Goal: Task Accomplishment & Management: Use online tool/utility

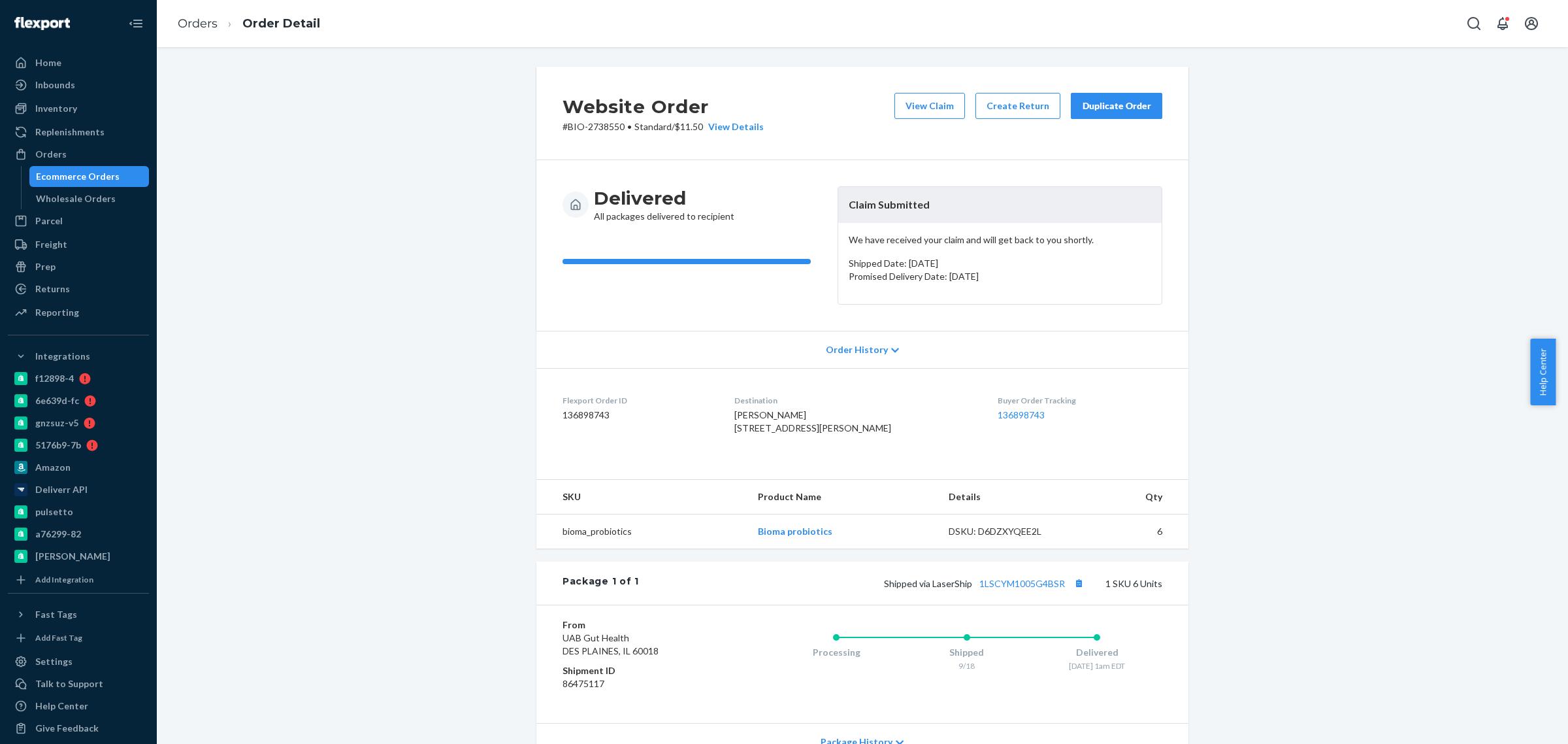
click at [77, 165] on div "Orders Ecommerce Orders Wholesale Orders" at bounding box center [78, 176] width 141 height 65
click at [77, 168] on div "Ecommerce Orders" at bounding box center [89, 176] width 117 height 19
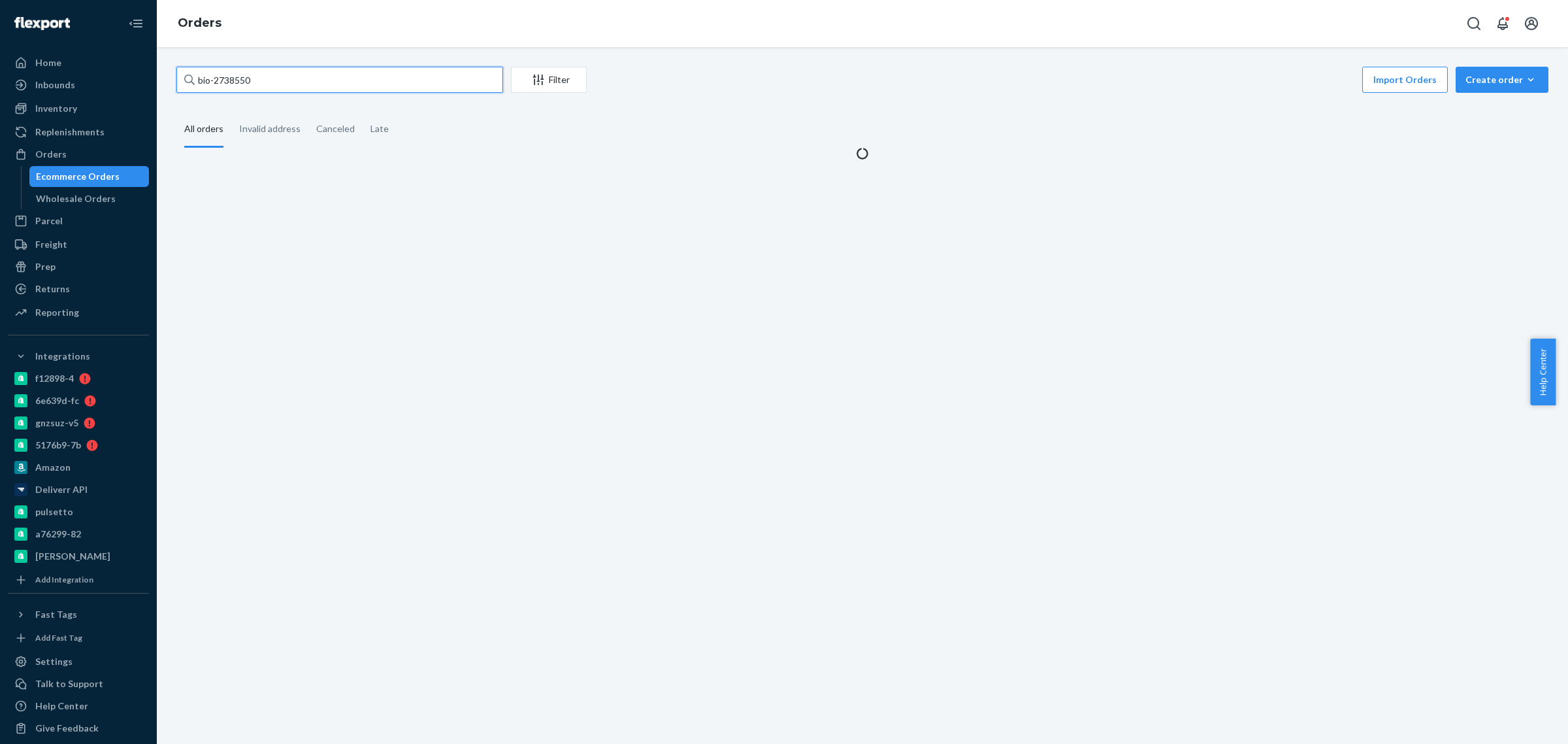
click at [237, 82] on input "bio-2738550" at bounding box center [340, 80] width 327 height 27
paste input "842782"
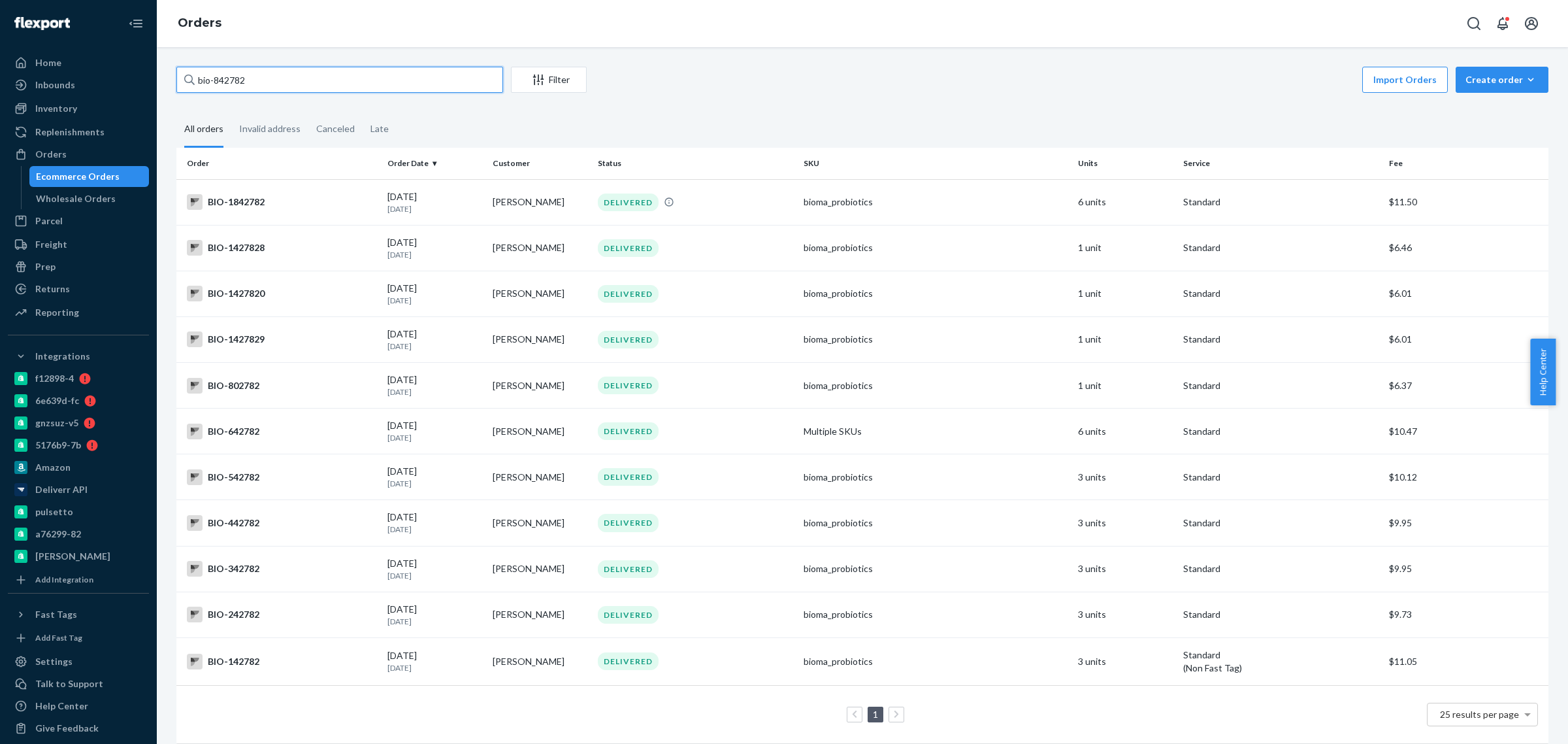
click at [265, 79] on input "bio-842782" at bounding box center [340, 80] width 327 height 27
click at [238, 82] on input "bio-842782" at bounding box center [340, 80] width 327 height 27
paste input "2720517"
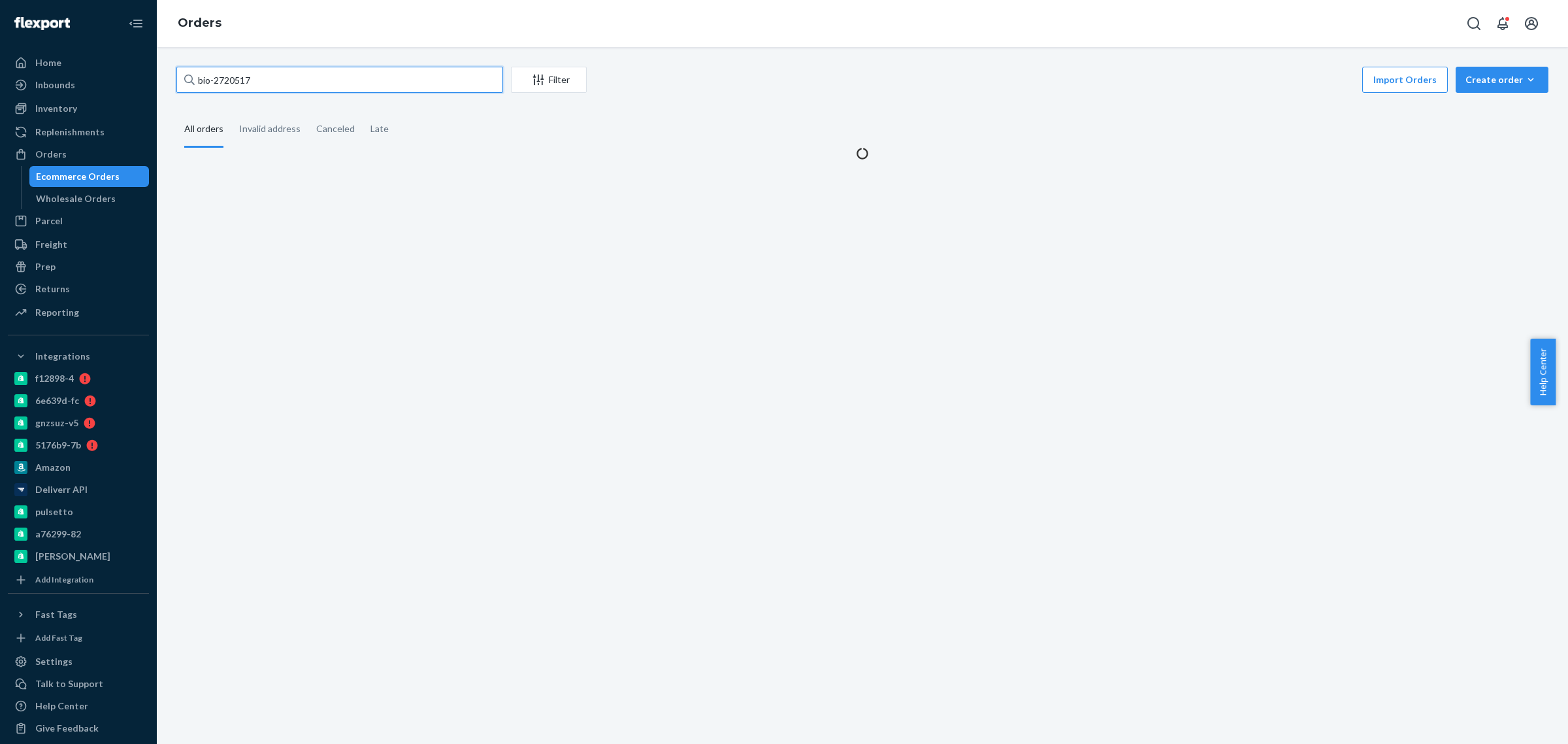
type input "bio-2720517"
click at [525, 226] on div "bio-2720517 Filter Import Orders Create order Ecommerce order Removal order All…" at bounding box center [862, 395] width 1410 height 697
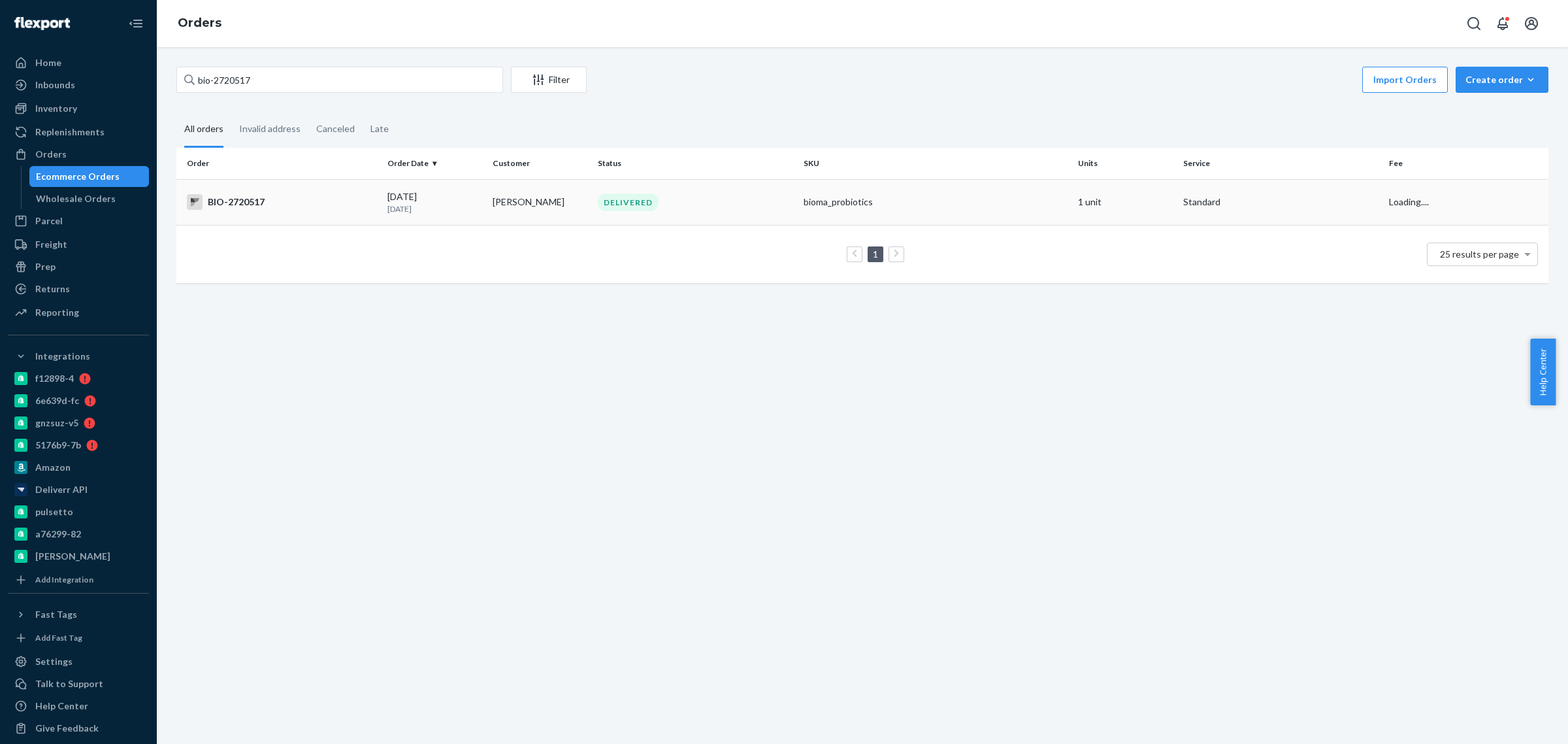
click at [530, 207] on td "[PERSON_NAME]" at bounding box center [540, 202] width 105 height 45
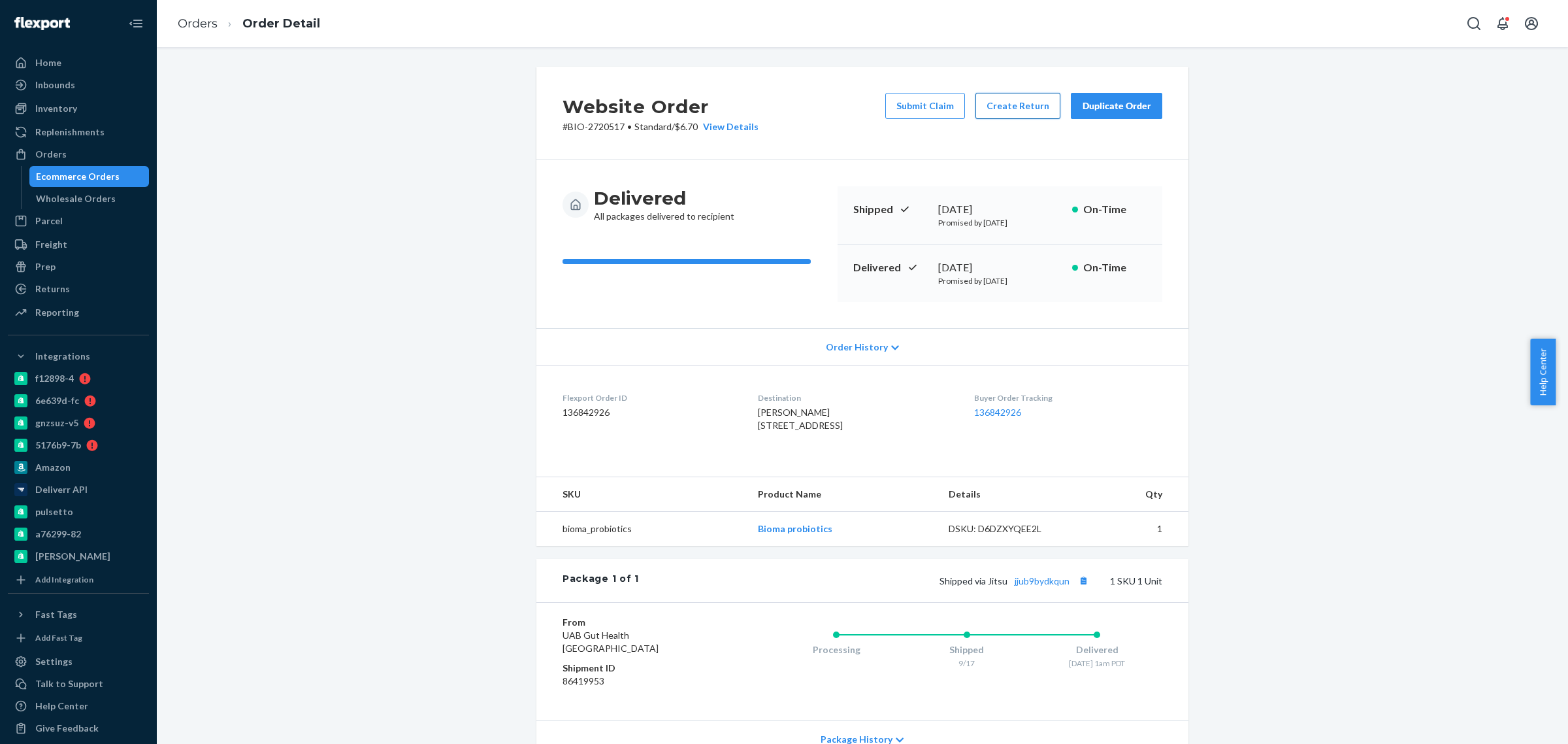
click at [988, 118] on button "Create Return" at bounding box center [1017, 105] width 85 height 27
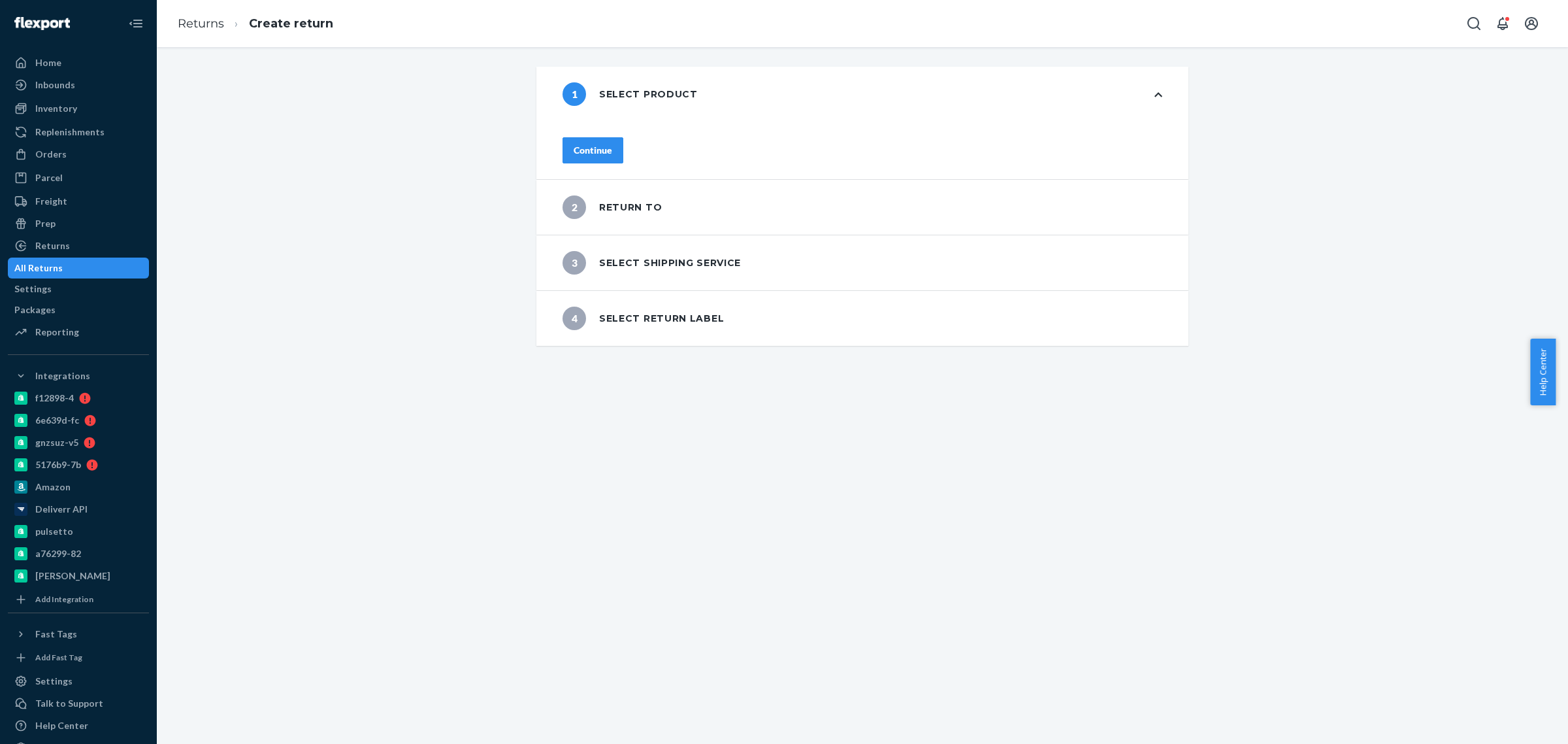
drag, startPoint x: 652, startPoint y: 136, endPoint x: 644, endPoint y: 135, distance: 8.1
click at [645, 137] on div "Continue" at bounding box center [862, 150] width 600 height 27
click at [623, 137] on button "Continue" at bounding box center [593, 150] width 61 height 27
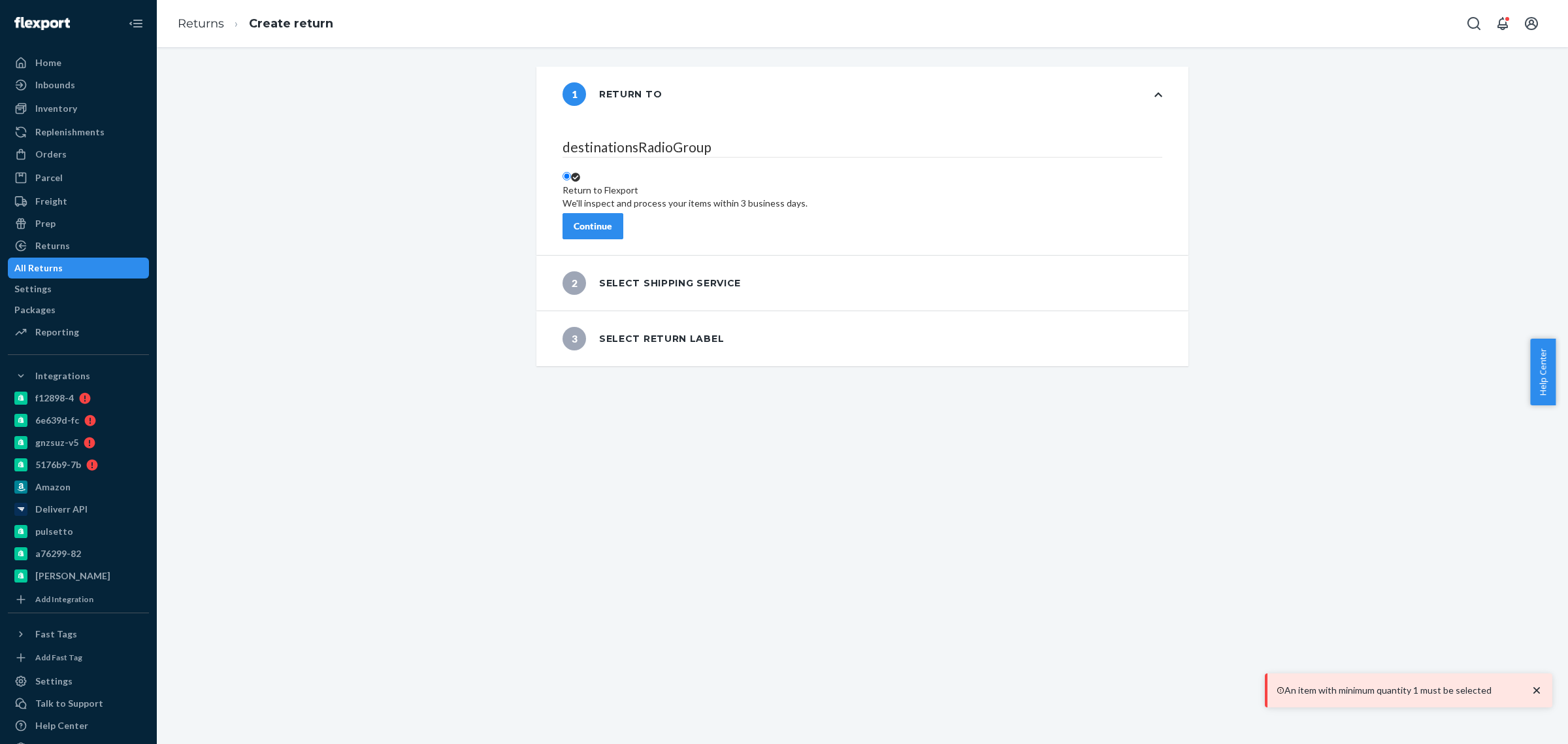
click at [612, 220] on div "Continue" at bounding box center [592, 226] width 38 height 13
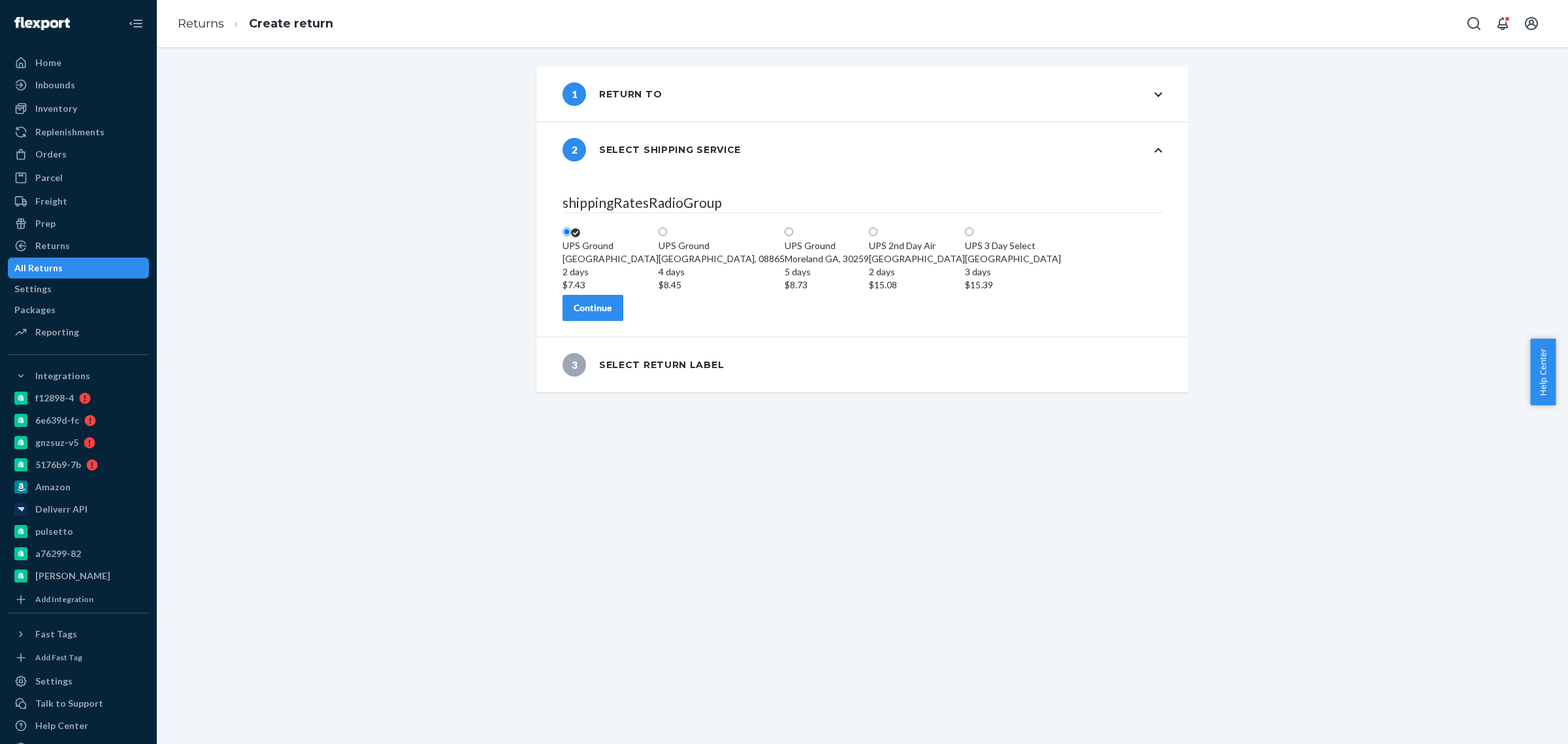
click at [623, 321] on button "Continue" at bounding box center [593, 307] width 61 height 27
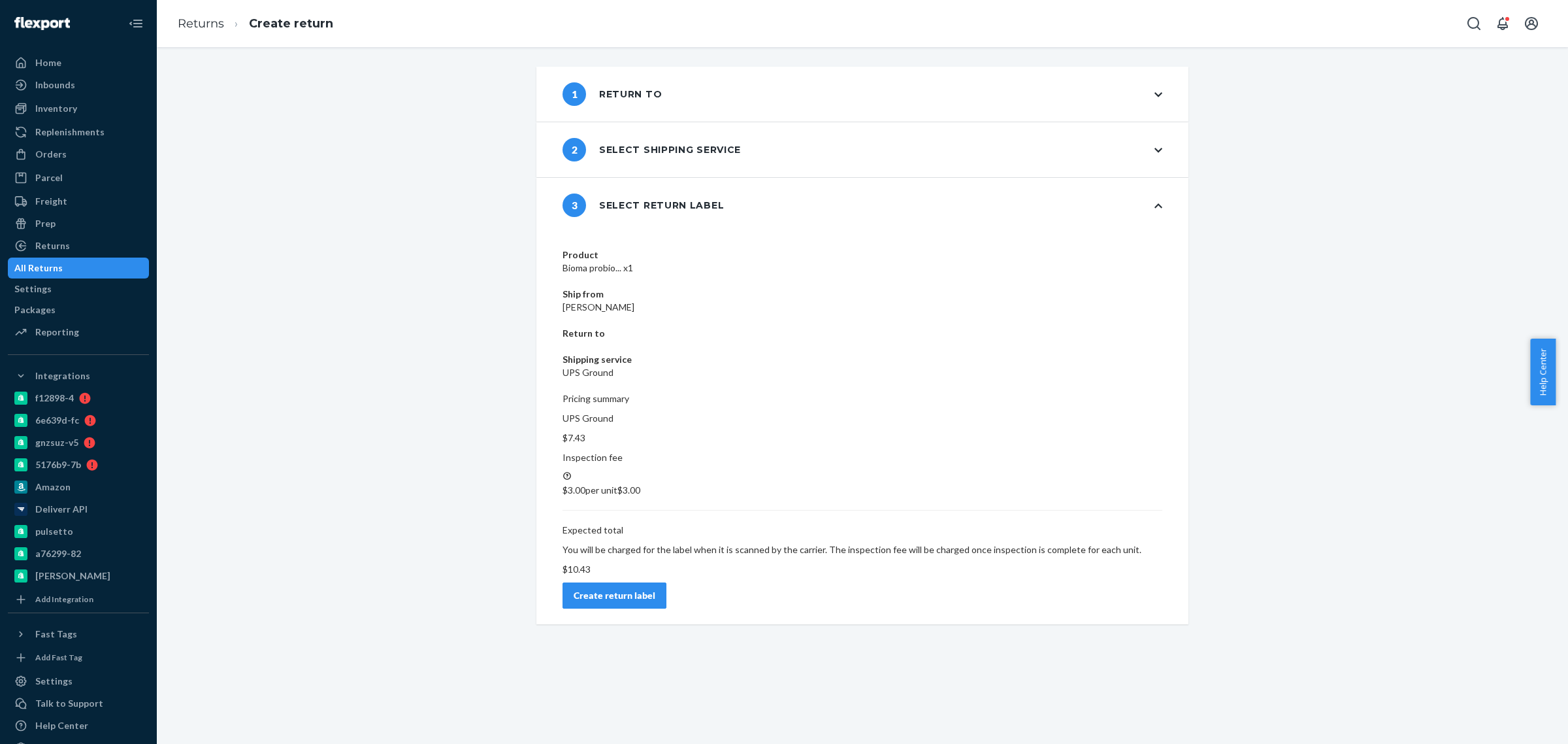
click at [1116, 419] on div "UPS Ground $7.43 Inspection fee $3.00 per unit $3.00 Expected total You will be…" at bounding box center [862, 494] width 600 height 164
click at [1108, 434] on div "Product Bioma probio... x1 Ship from [PERSON_NAME] Return to Shipping service U…" at bounding box center [862, 428] width 652 height 391
click at [655, 589] on div "Create return label" at bounding box center [614, 595] width 82 height 13
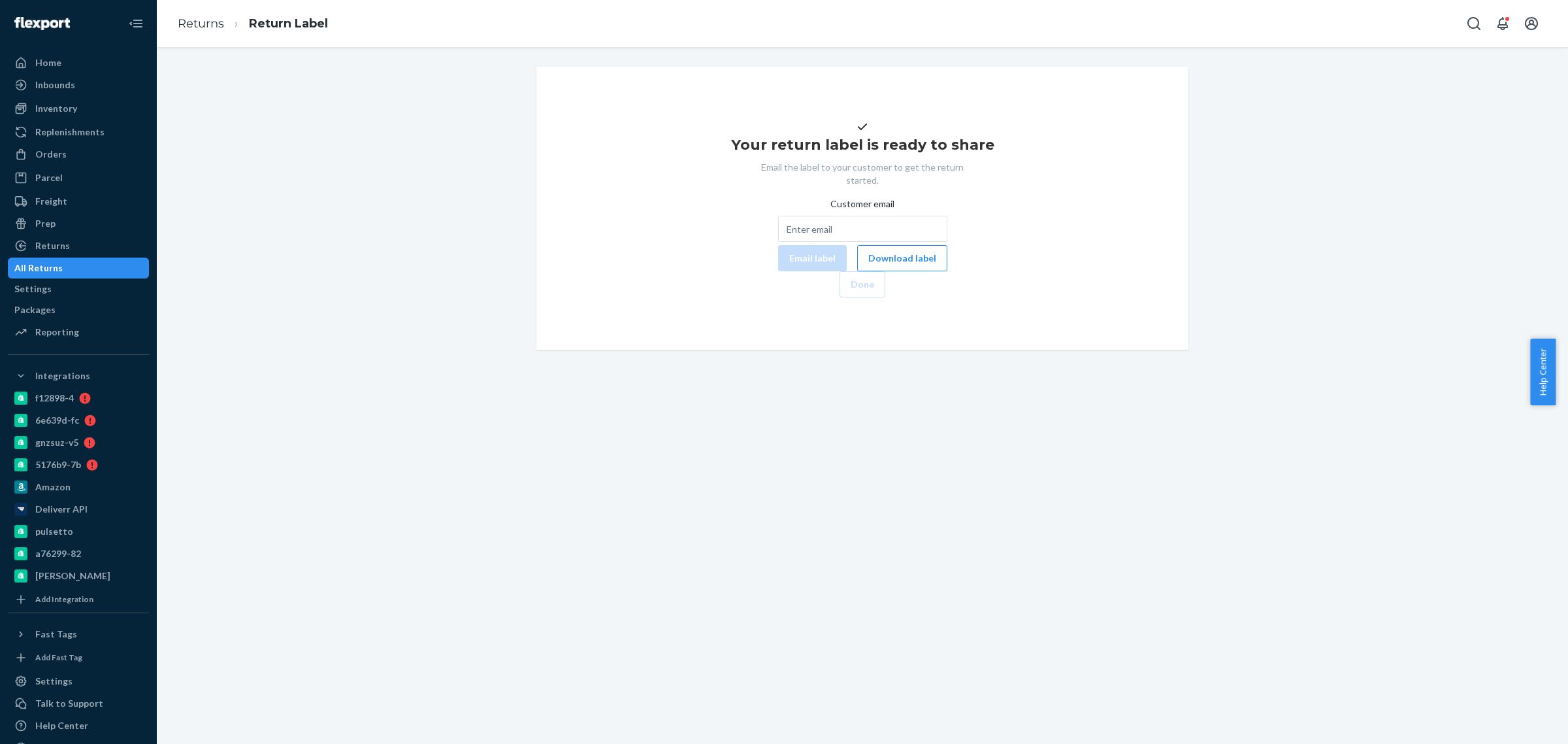
click at [825, 271] on div "Customer email Email label Download label" at bounding box center [863, 234] width 169 height 74
click at [857, 271] on button "Download label" at bounding box center [902, 258] width 91 height 27
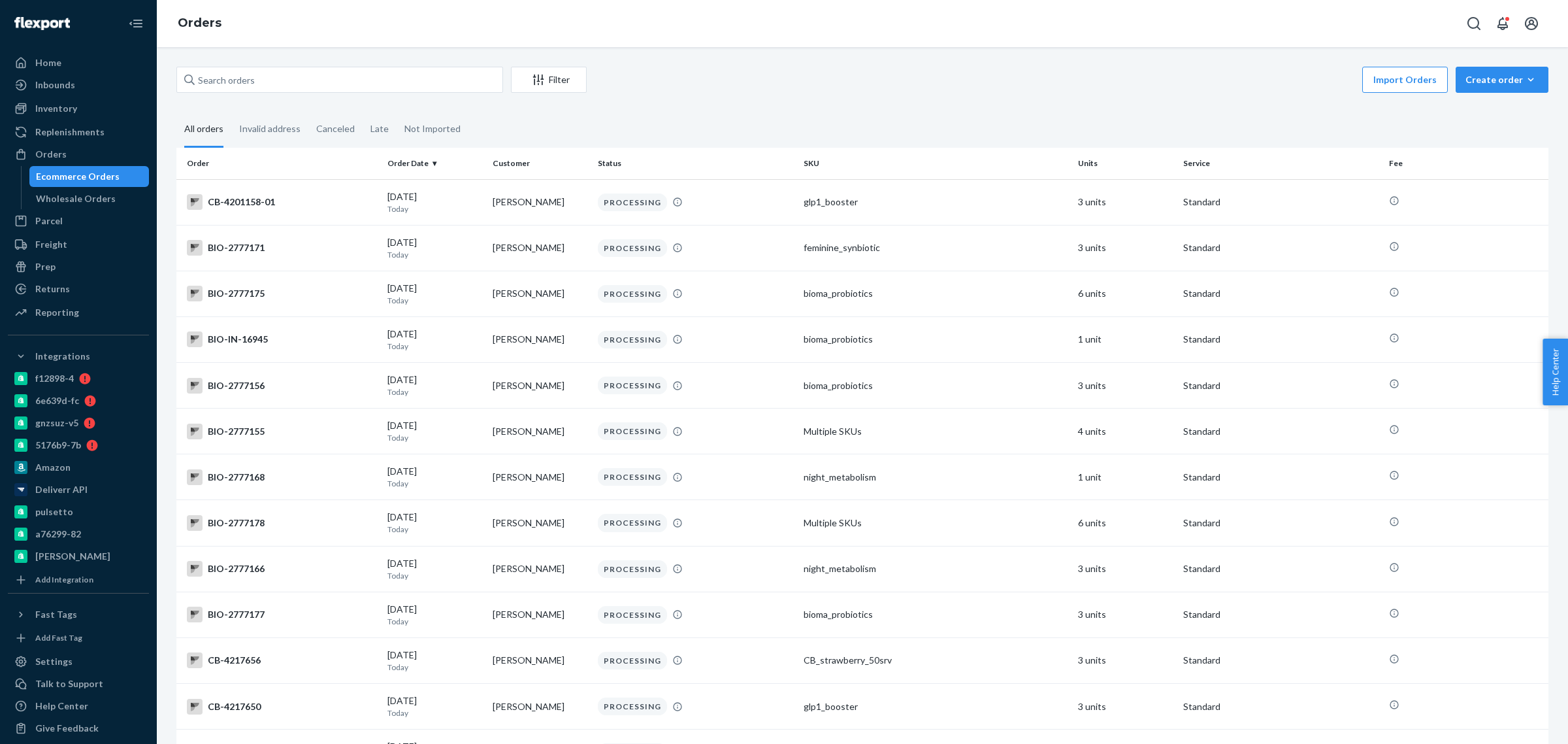
drag, startPoint x: 105, startPoint y: 169, endPoint x: 167, endPoint y: 168, distance: 62.0
click at [105, 169] on div "Ecommerce Orders" at bounding box center [77, 175] width 84 height 13
click at [242, 82] on input "text" at bounding box center [340, 80] width 327 height 27
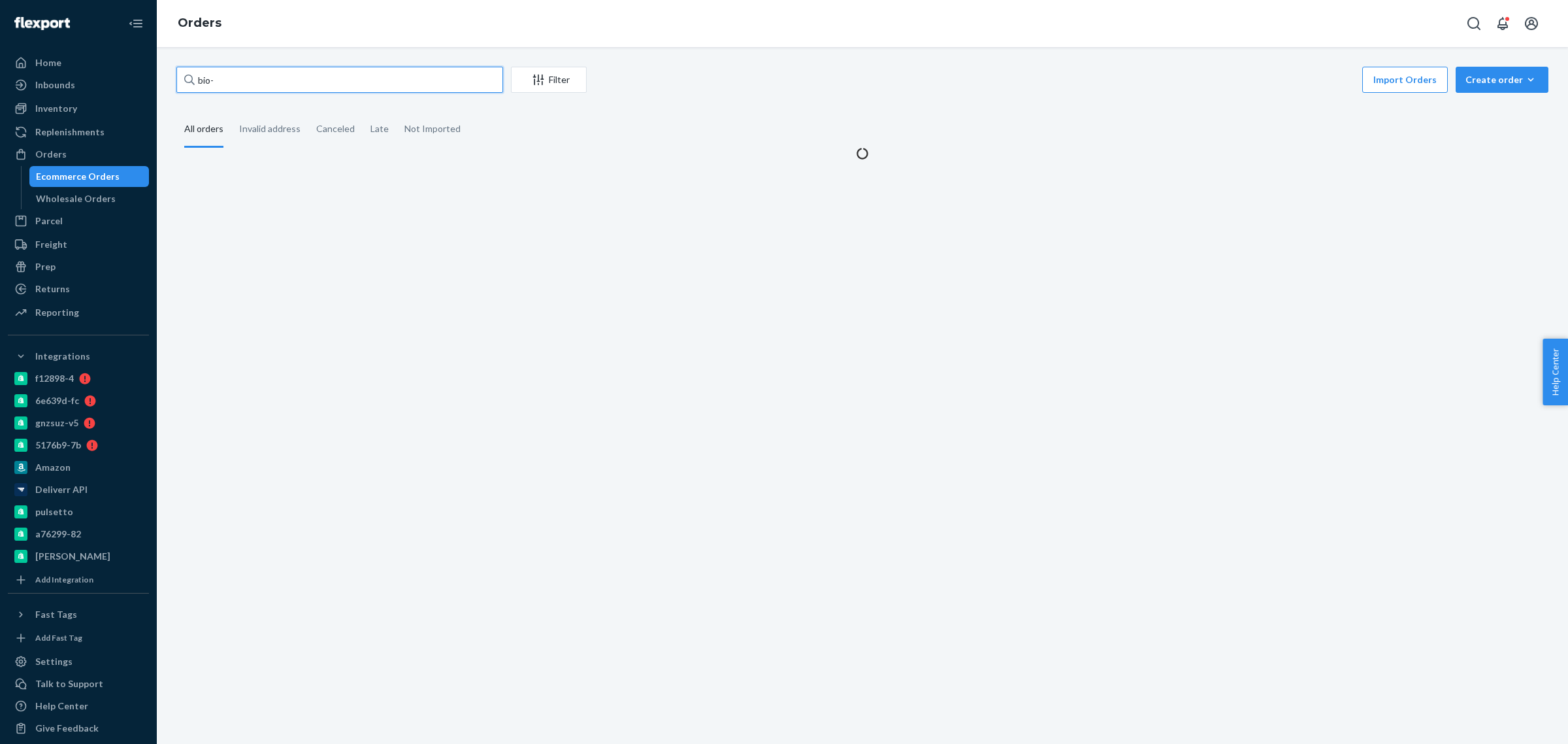
paste input "2770220"
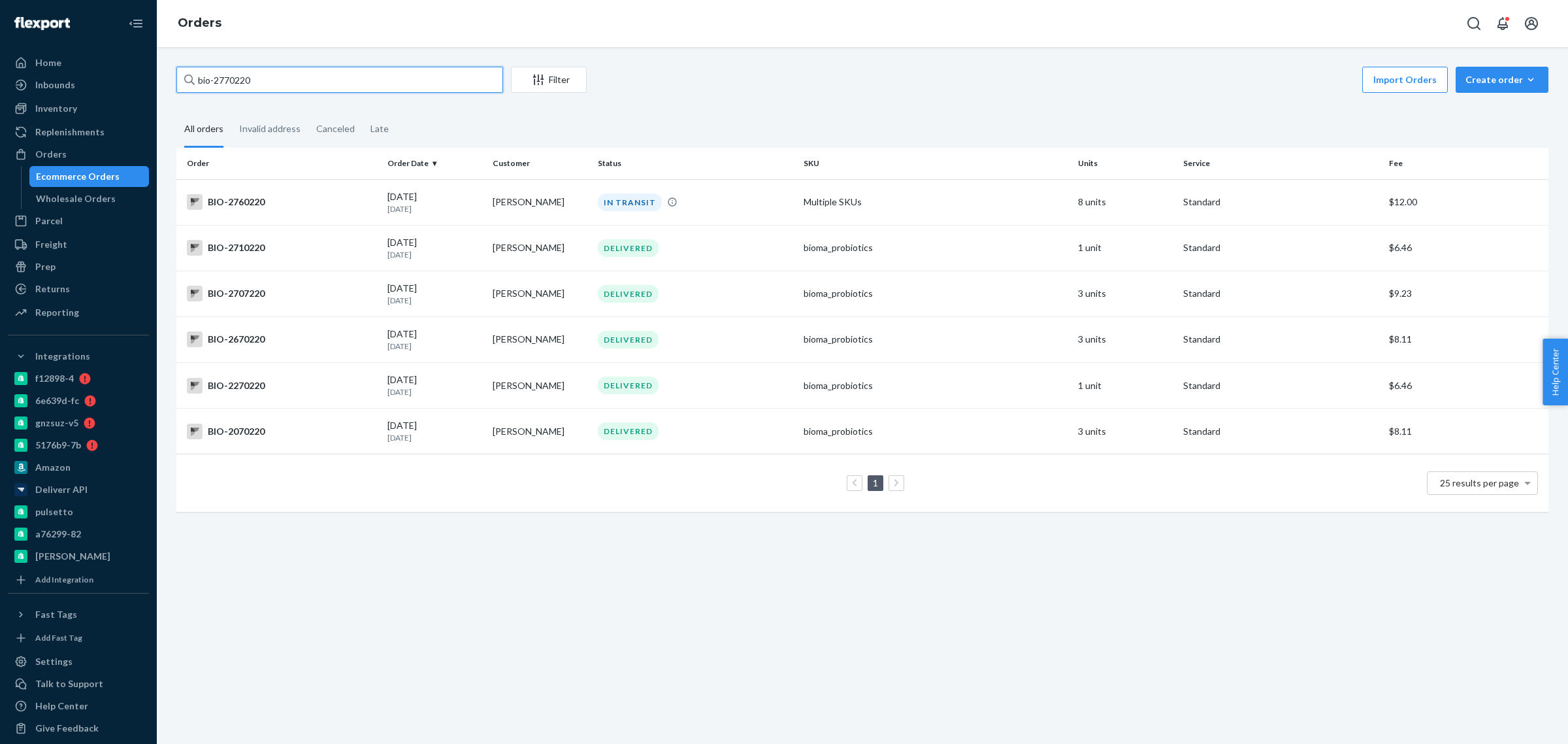
type input "bio-2770220"
